Goal: Transaction & Acquisition: Purchase product/service

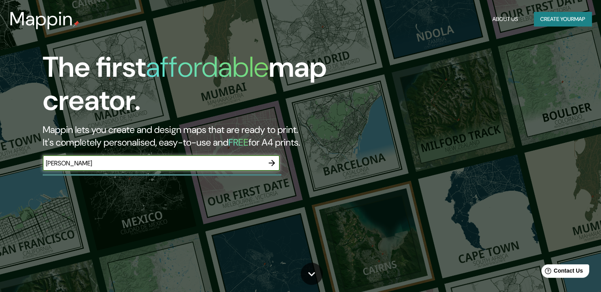
type input "CASTELLON"
click at [269, 161] on icon "button" at bounding box center [271, 162] width 9 height 9
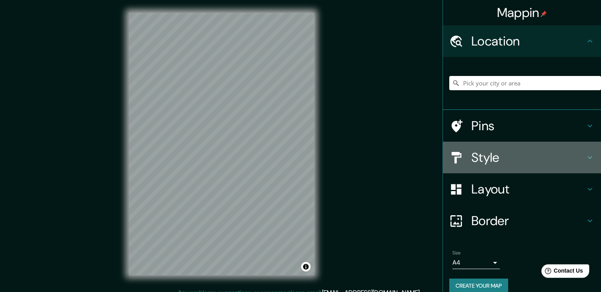
click at [585, 161] on icon at bounding box center [589, 157] width 9 height 9
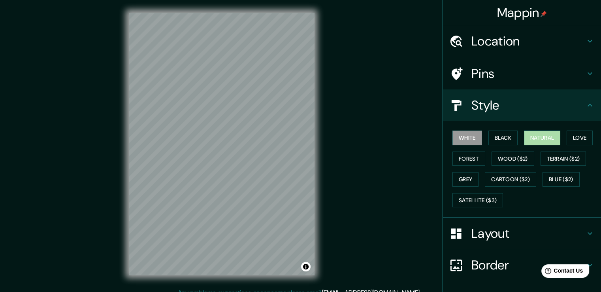
click at [541, 143] on button "Natural" at bounding box center [542, 137] width 36 height 15
click at [574, 139] on button "Love" at bounding box center [580, 137] width 26 height 15
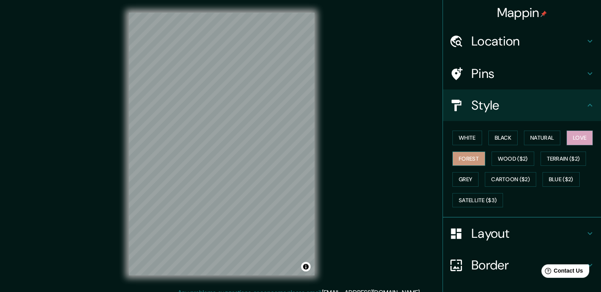
click at [464, 156] on button "Forest" at bounding box center [468, 158] width 33 height 15
click at [500, 155] on button "Wood ($2)" at bounding box center [513, 158] width 43 height 15
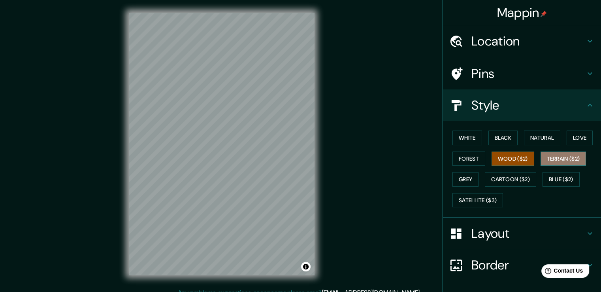
click at [557, 162] on button "Terrain ($2)" at bounding box center [564, 158] width 46 height 15
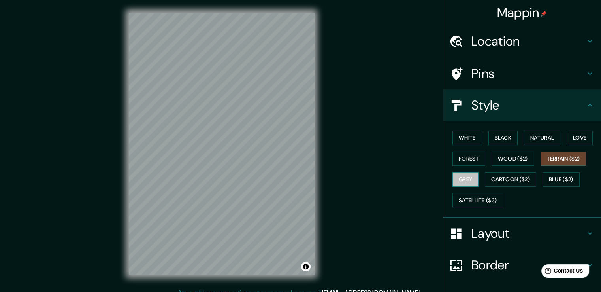
click at [463, 174] on button "Grey" at bounding box center [465, 179] width 26 height 15
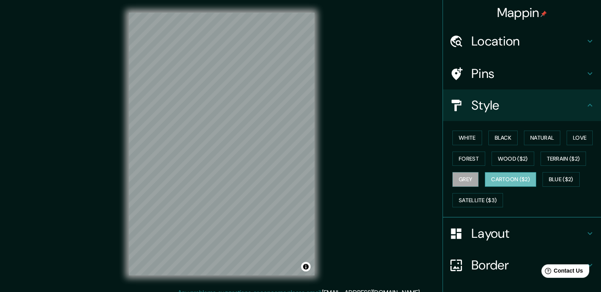
click at [499, 177] on button "Cartoon ($2)" at bounding box center [510, 179] width 51 height 15
click at [552, 175] on button "Blue ($2)" at bounding box center [561, 179] width 37 height 15
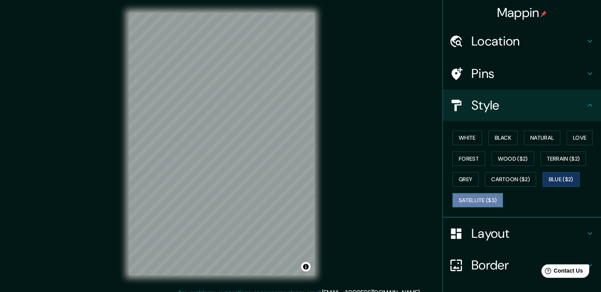
click at [477, 202] on button "Satellite ($3)" at bounding box center [477, 200] width 51 height 15
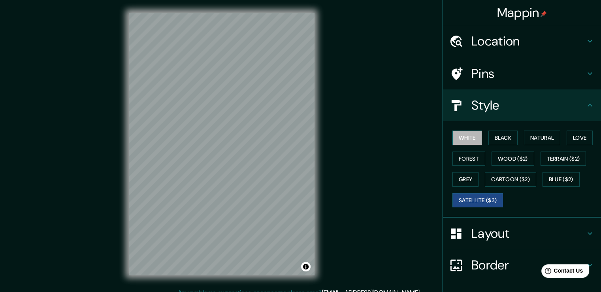
click at [452, 143] on button "White" at bounding box center [467, 137] width 30 height 15
click at [585, 43] on icon at bounding box center [589, 40] width 9 height 9
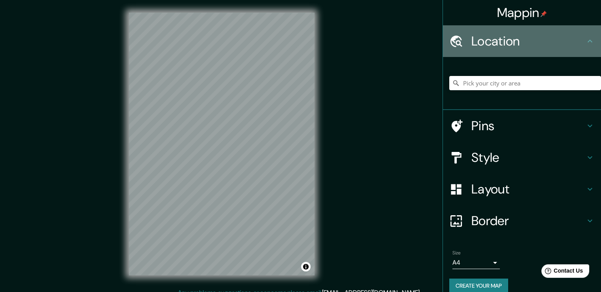
click at [585, 43] on icon at bounding box center [589, 40] width 9 height 9
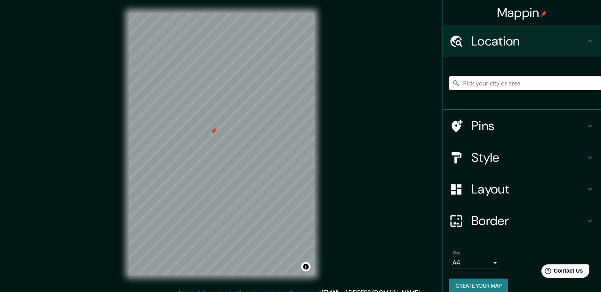
click at [212, 132] on div at bounding box center [213, 131] width 6 height 6
click at [210, 132] on div at bounding box center [213, 131] width 6 height 6
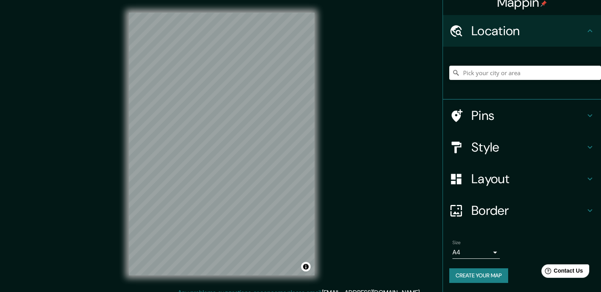
click at [472, 283] on div "Size A4 single Create your map" at bounding box center [521, 262] width 145 height 53
click at [472, 275] on button "Create your map" at bounding box center [478, 275] width 59 height 15
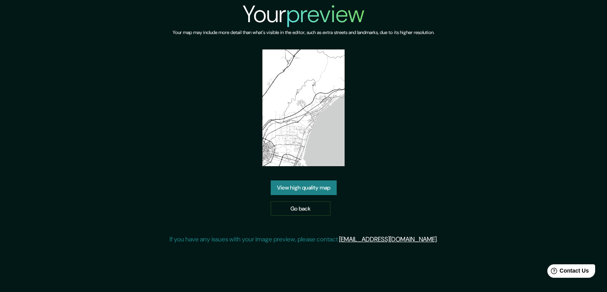
click at [287, 180] on link "View high quality map" at bounding box center [304, 187] width 66 height 15
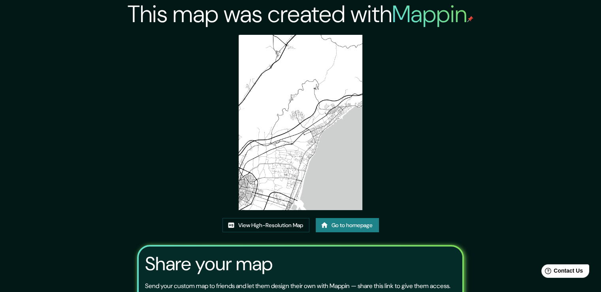
drag, startPoint x: 262, startPoint y: 75, endPoint x: 256, endPoint y: 70, distance: 8.1
click at [256, 70] on img at bounding box center [301, 122] width 124 height 175
click at [429, 65] on div "This map was created with Mappin View High-Resolution Map Go to homepage Share …" at bounding box center [301, 181] width 346 height 363
click at [279, 105] on img at bounding box center [301, 122] width 124 height 175
click at [295, 124] on img at bounding box center [301, 122] width 124 height 175
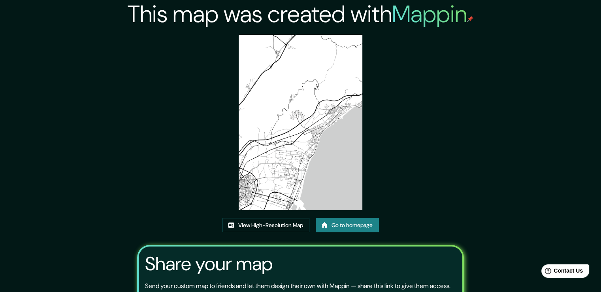
click at [295, 124] on img at bounding box center [301, 122] width 124 height 175
drag, startPoint x: 295, startPoint y: 124, endPoint x: 240, endPoint y: 130, distance: 54.9
click at [240, 130] on img at bounding box center [301, 122] width 124 height 175
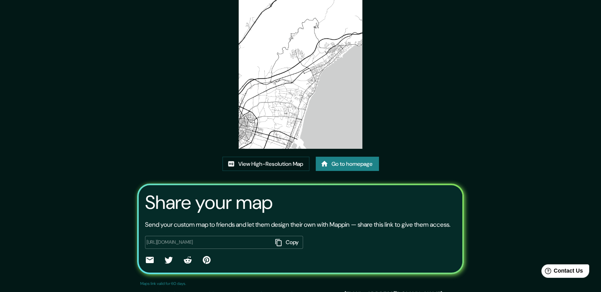
scroll to position [81, 0]
